Goal: Task Accomplishment & Management: Use online tool/utility

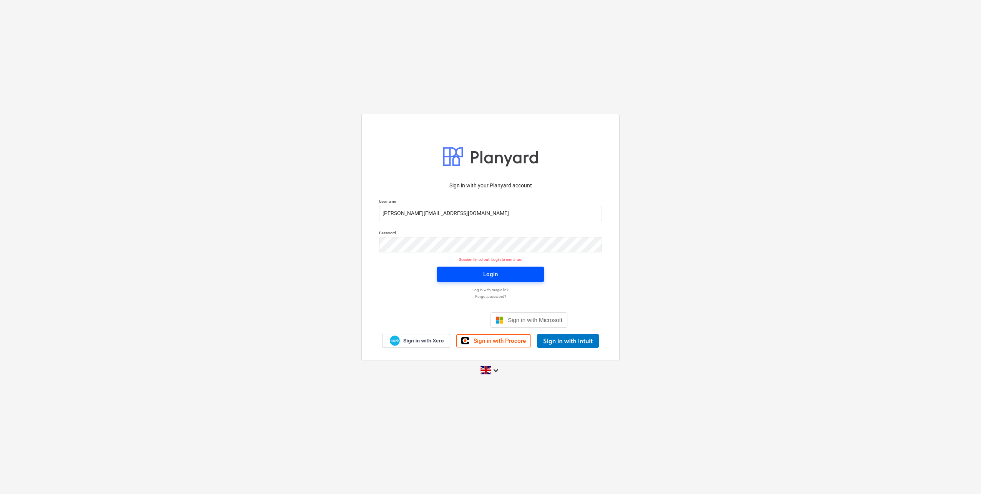
click at [492, 271] on div "Login" at bounding box center [490, 274] width 15 height 10
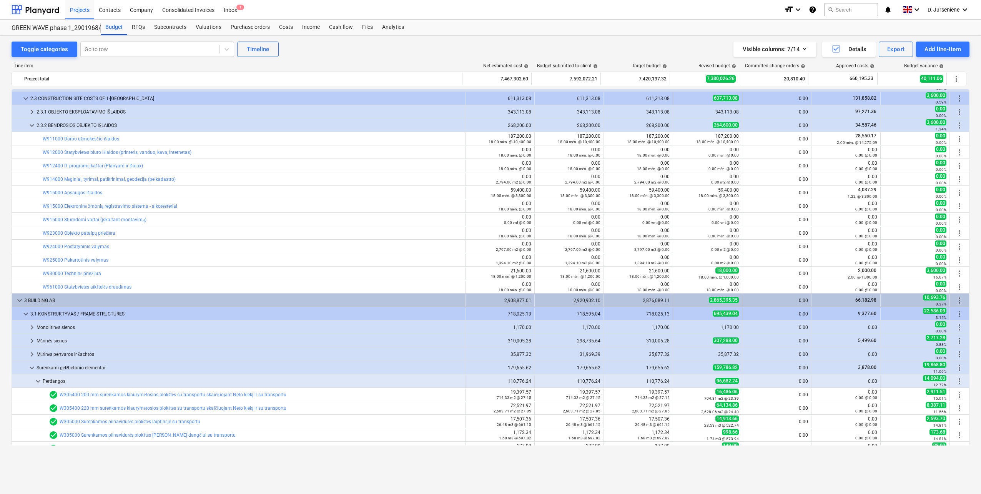
scroll to position [308, 0]
click at [846, 236] on div "Line-item Net estimated cost help Budget submitted to client help Target budget…" at bounding box center [491, 264] width 958 height 414
click at [344, 45] on div "Toggle categories Go to row Timeline Visible columns : 7/14 Details Export Add …" at bounding box center [491, 49] width 958 height 15
click at [72, 12] on div "Projects" at bounding box center [79, 10] width 29 height 20
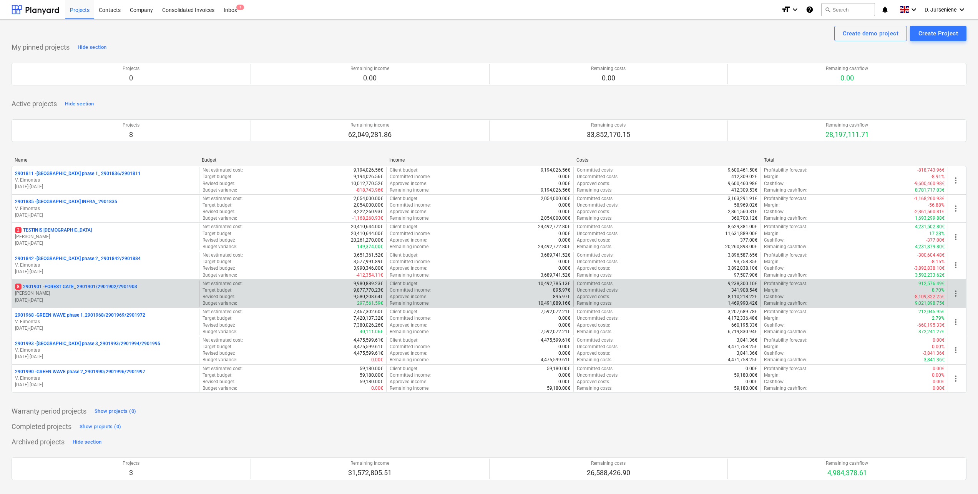
click at [91, 293] on p "[PERSON_NAME]" at bounding box center [105, 293] width 181 height 7
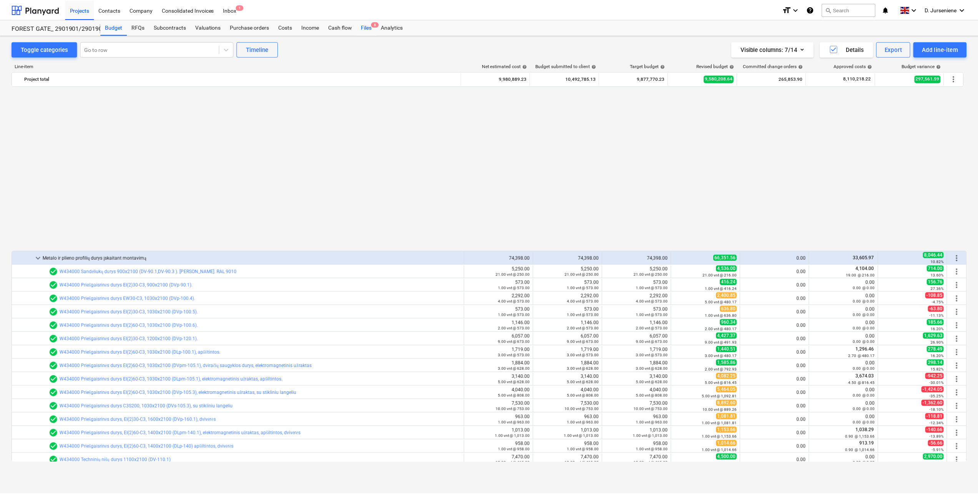
scroll to position [435, 0]
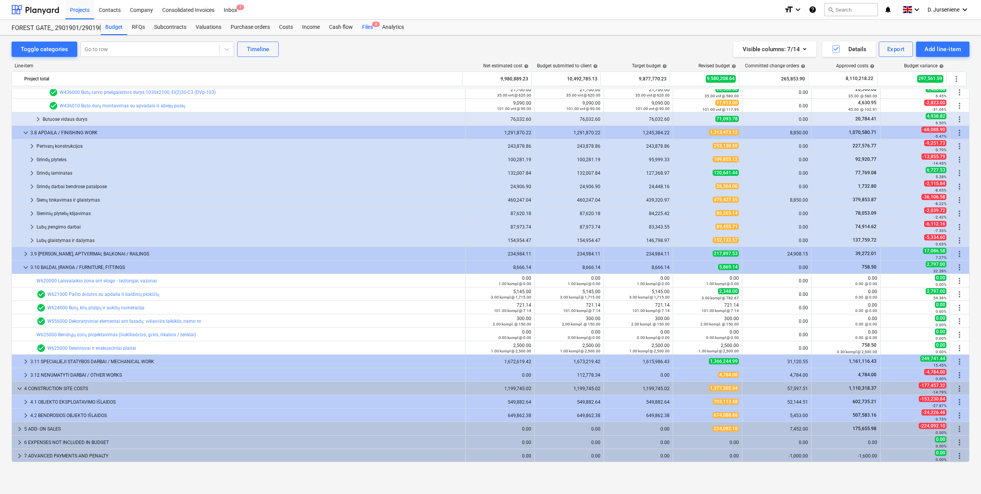
click at [369, 26] on div "Files 8" at bounding box center [368, 27] width 20 height 15
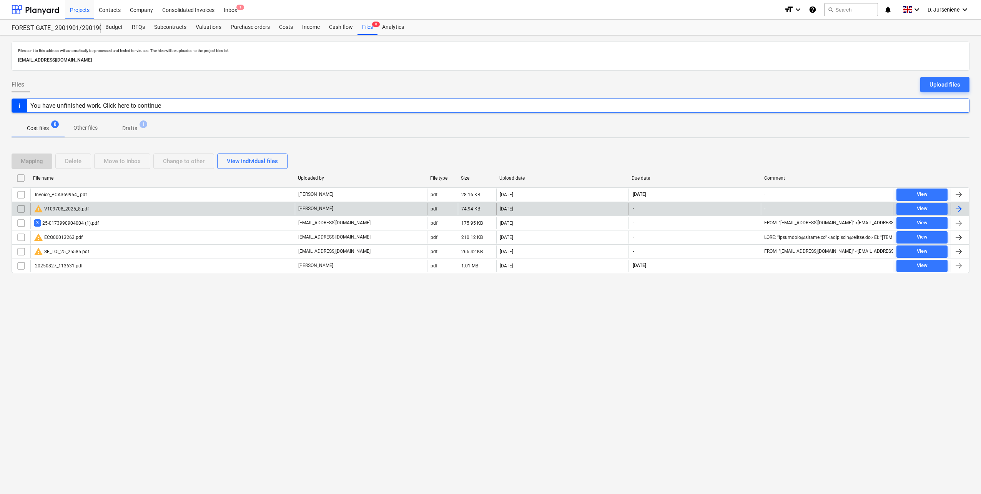
click at [959, 208] on div at bounding box center [958, 208] width 9 height 9
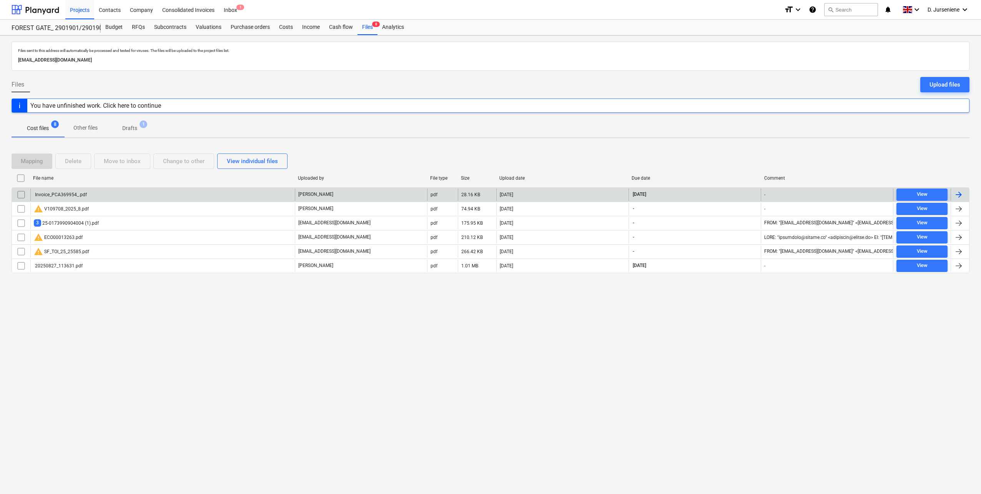
click at [963, 193] on div at bounding box center [958, 194] width 9 height 9
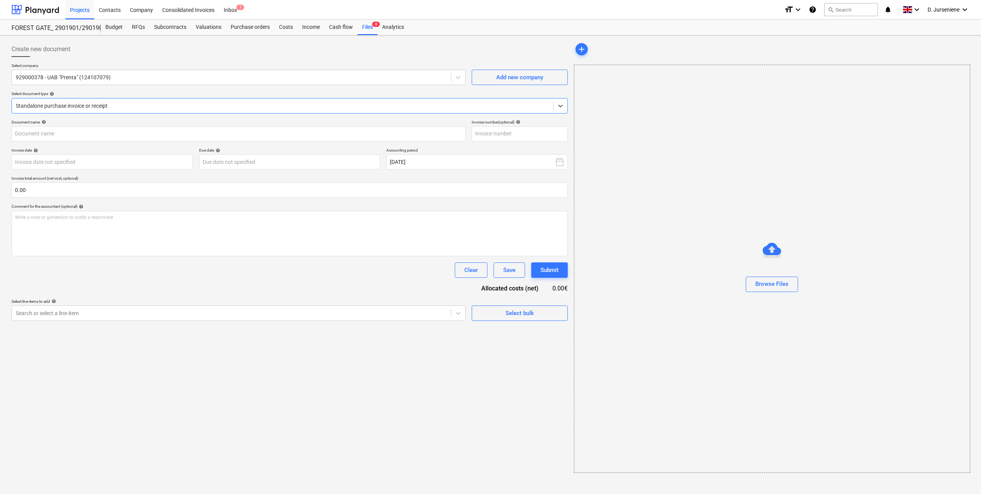
type input "PCA369954"
type input "[DATE]"
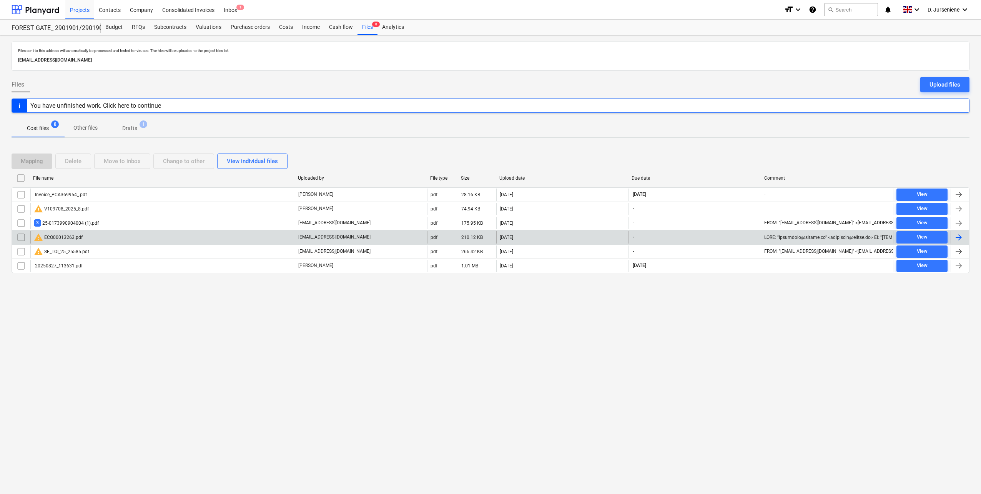
click at [962, 235] on div at bounding box center [958, 237] width 9 height 9
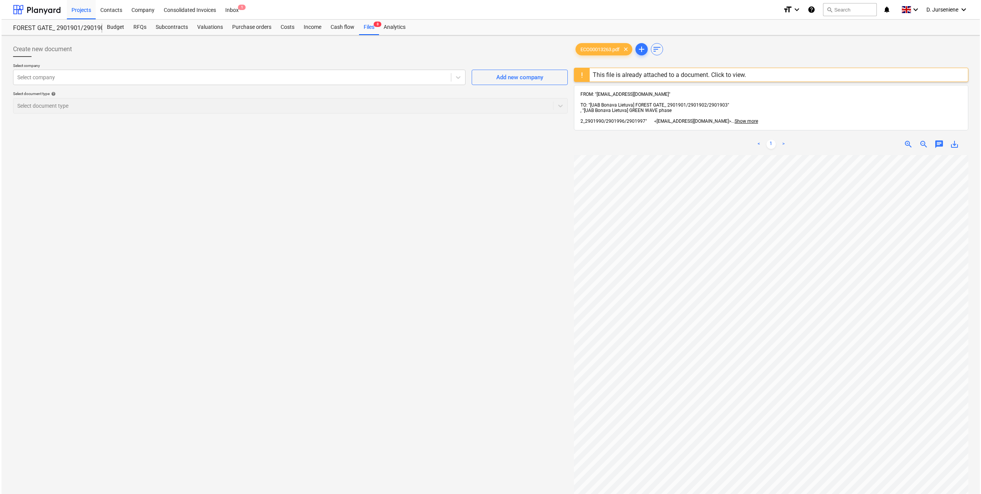
scroll to position [181, 0]
click at [360, 289] on div "Create new document Select company Select company Add new company Select docume…" at bounding box center [288, 334] width 561 height 592
click at [80, 9] on div "Projects" at bounding box center [79, 10] width 29 height 20
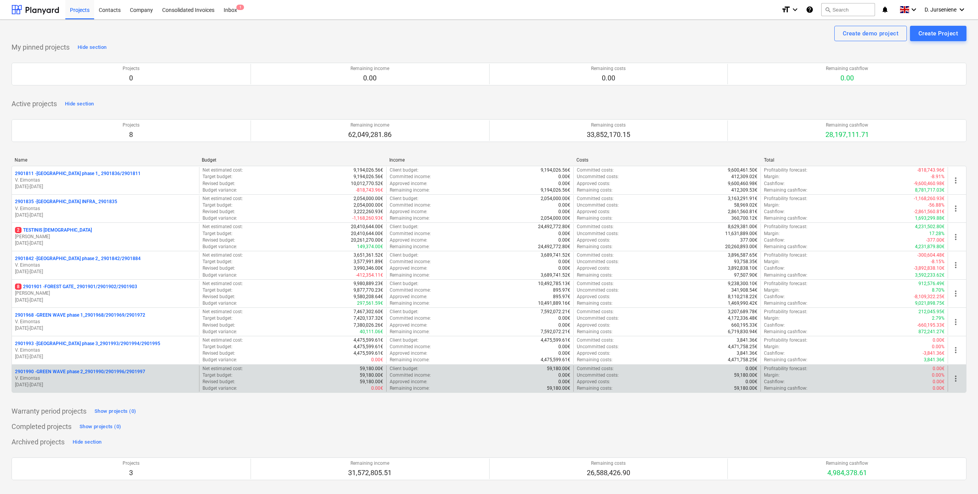
click at [94, 375] on p "V. Eimontas" at bounding box center [105, 378] width 181 height 7
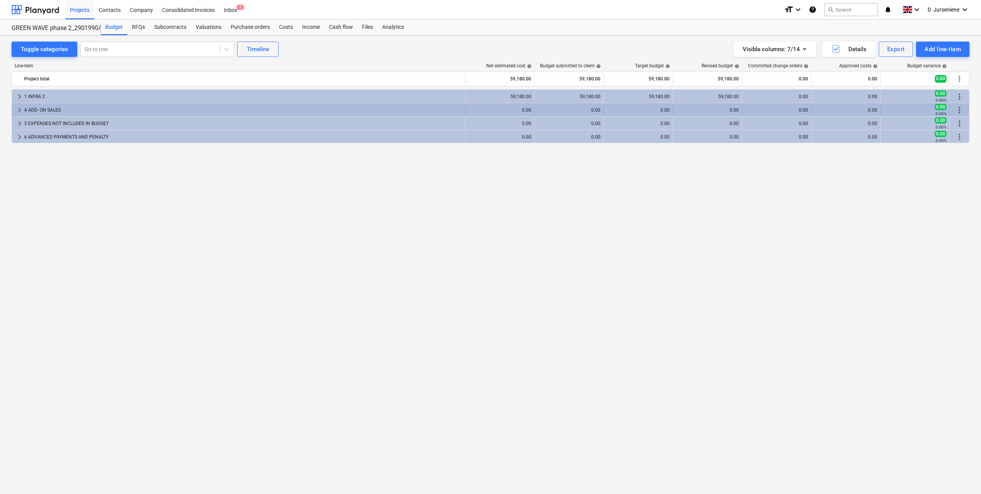
click at [44, 106] on div "4 ADD- ON SALES" at bounding box center [243, 110] width 438 height 12
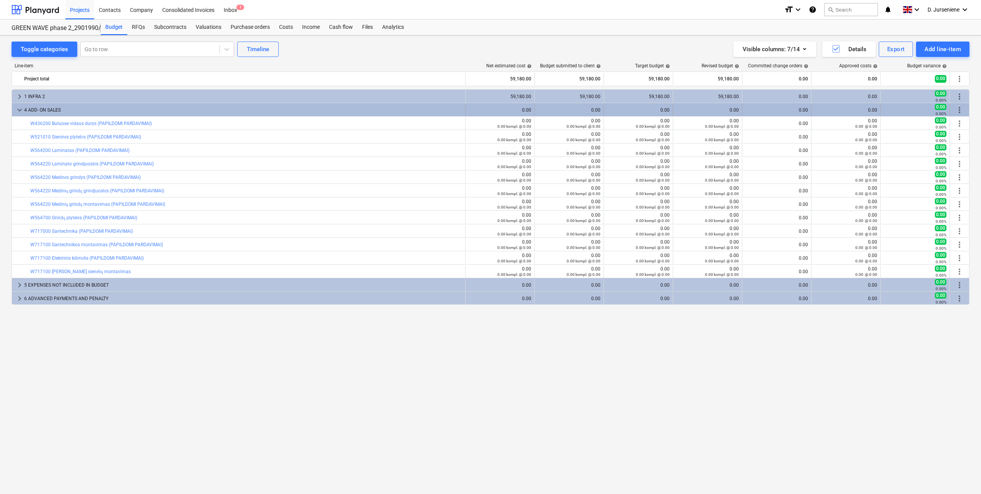
click at [44, 109] on div "4 ADD- ON SALES" at bounding box center [243, 110] width 438 height 12
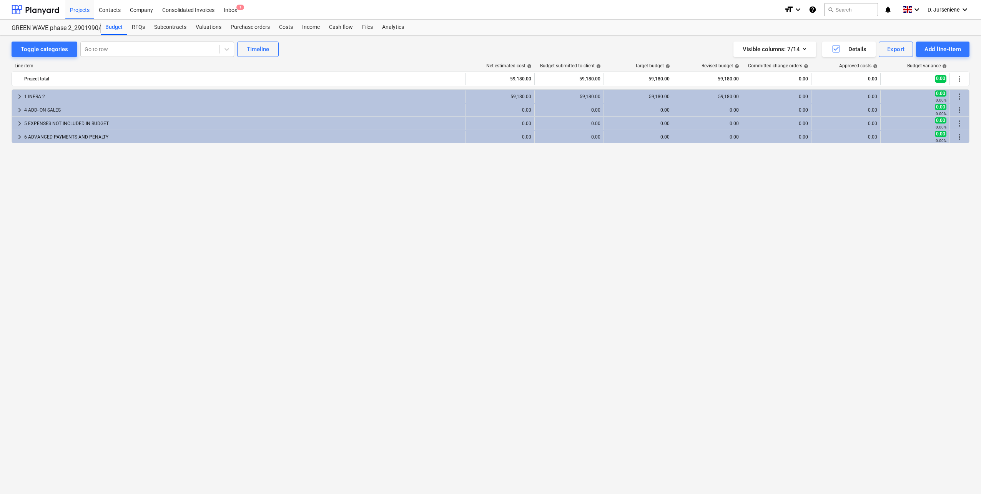
click at [374, 58] on div "Line-item Net estimated cost help Budget submitted to client help Target budget…" at bounding box center [491, 264] width 958 height 414
